Goal: Navigation & Orientation: Go to known website

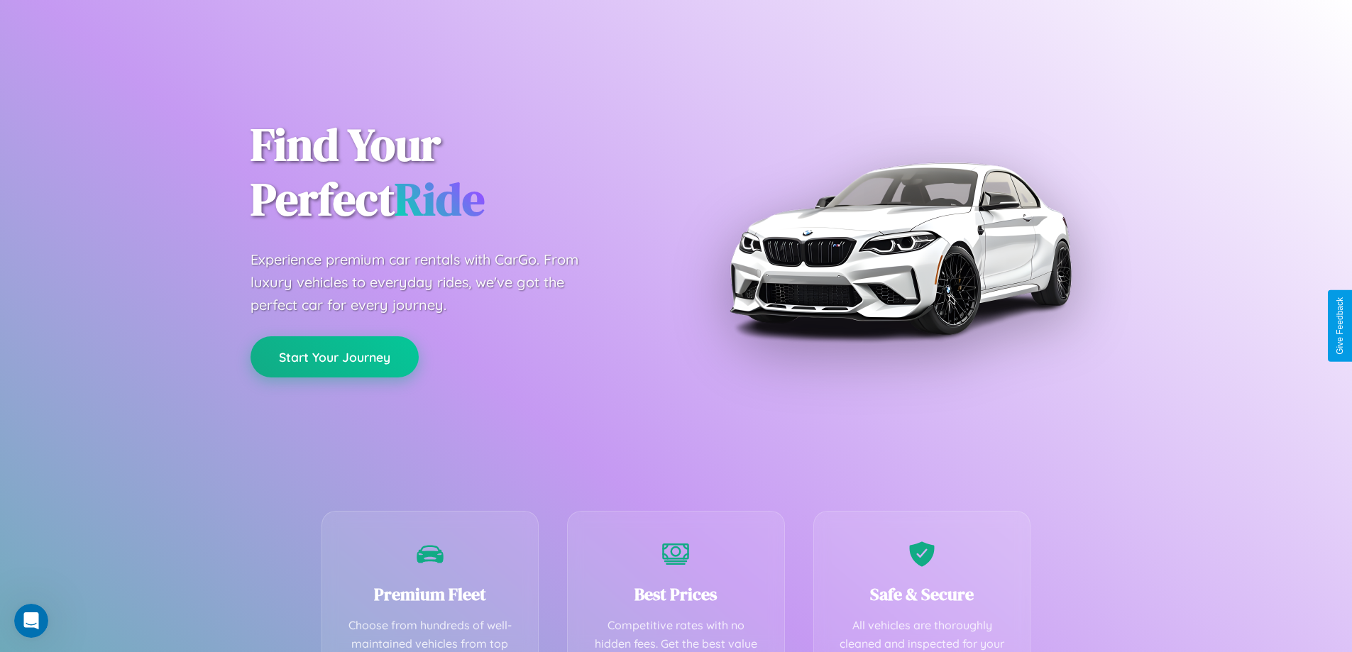
click at [334, 357] on button "Start Your Journey" at bounding box center [335, 356] width 168 height 41
click at [334, 356] on button "Start Your Journey" at bounding box center [335, 356] width 168 height 41
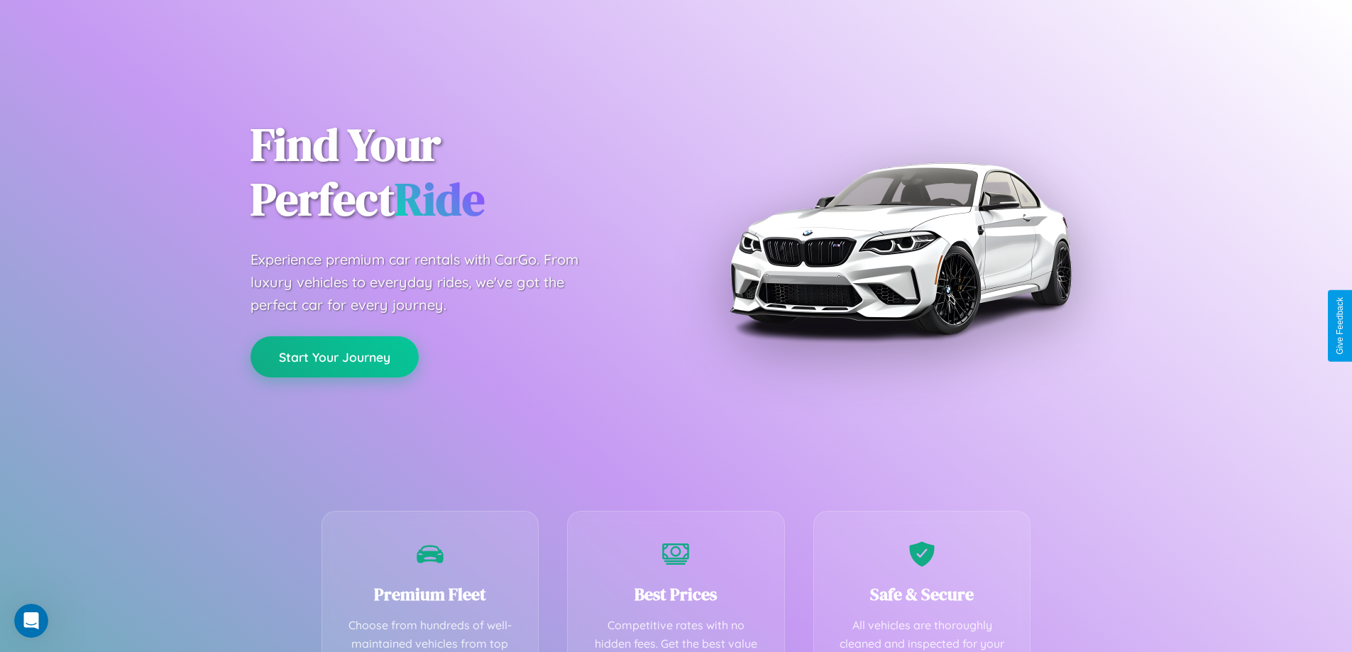
click at [334, 356] on button "Start Your Journey" at bounding box center [335, 356] width 168 height 41
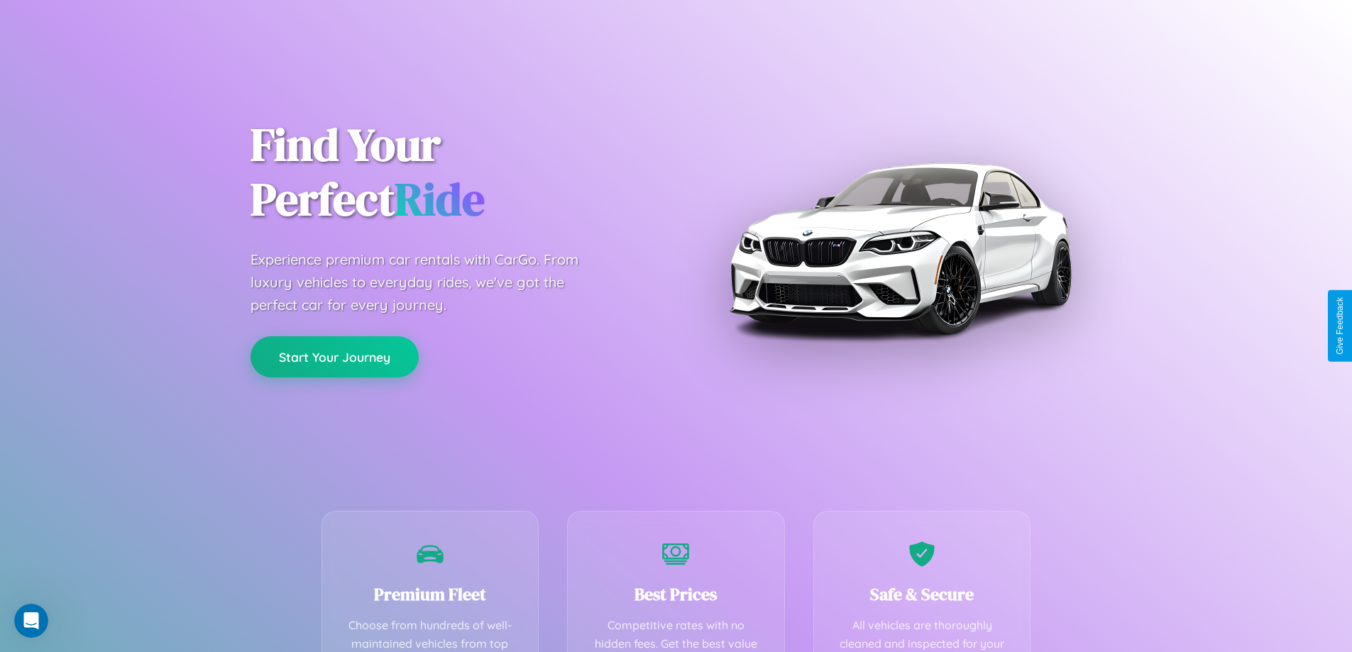
click at [334, 356] on button "Start Your Journey" at bounding box center [335, 356] width 168 height 41
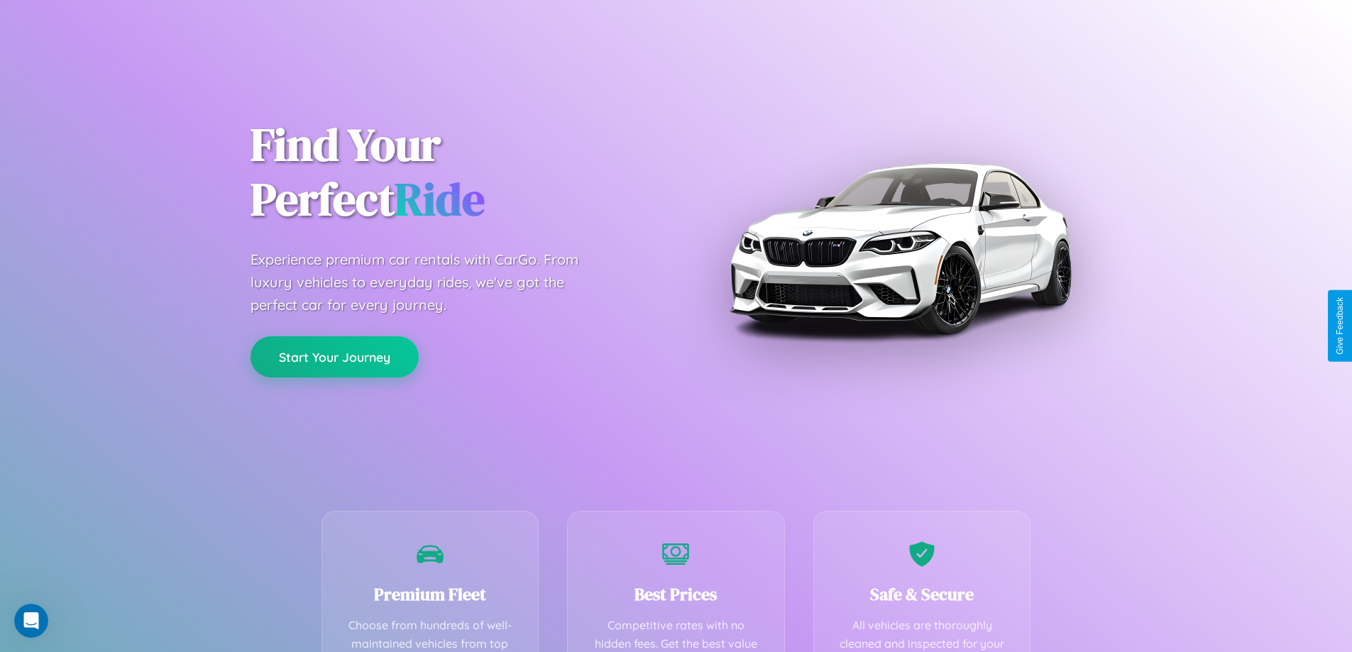
click at [334, 356] on button "Start Your Journey" at bounding box center [335, 356] width 168 height 41
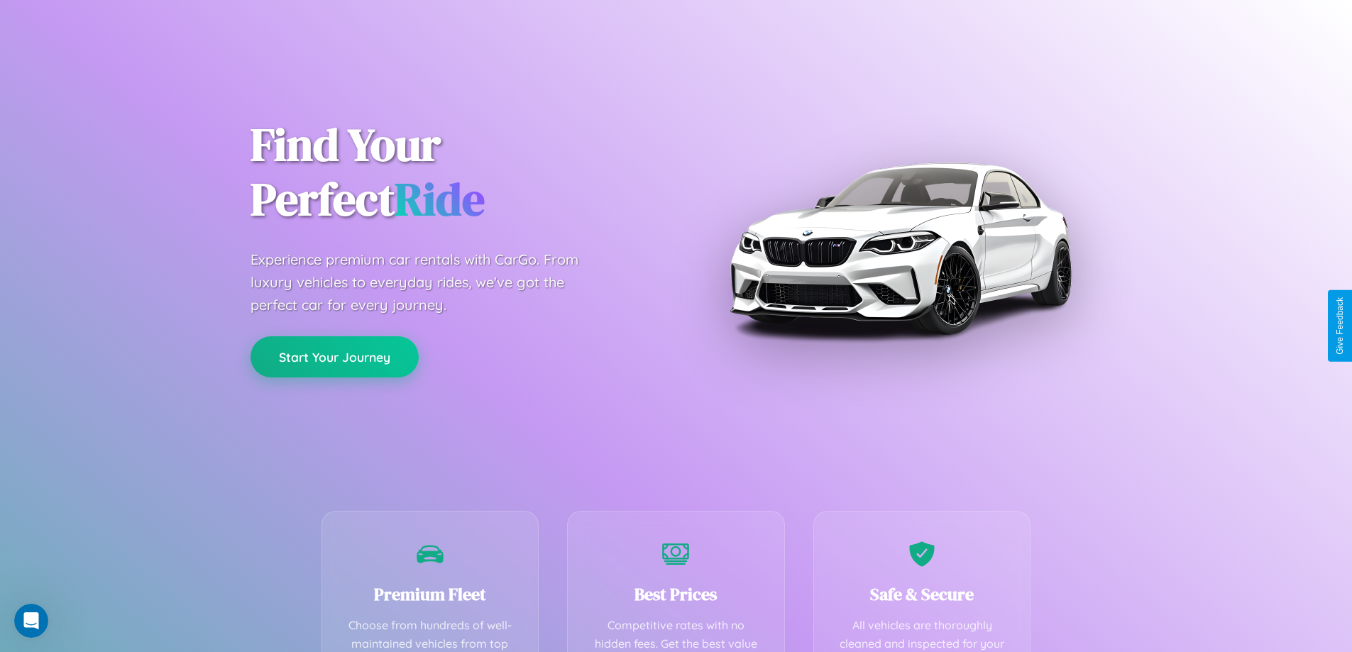
click at [334, 356] on button "Start Your Journey" at bounding box center [335, 356] width 168 height 41
